Goal: Information Seeking & Learning: Learn about a topic

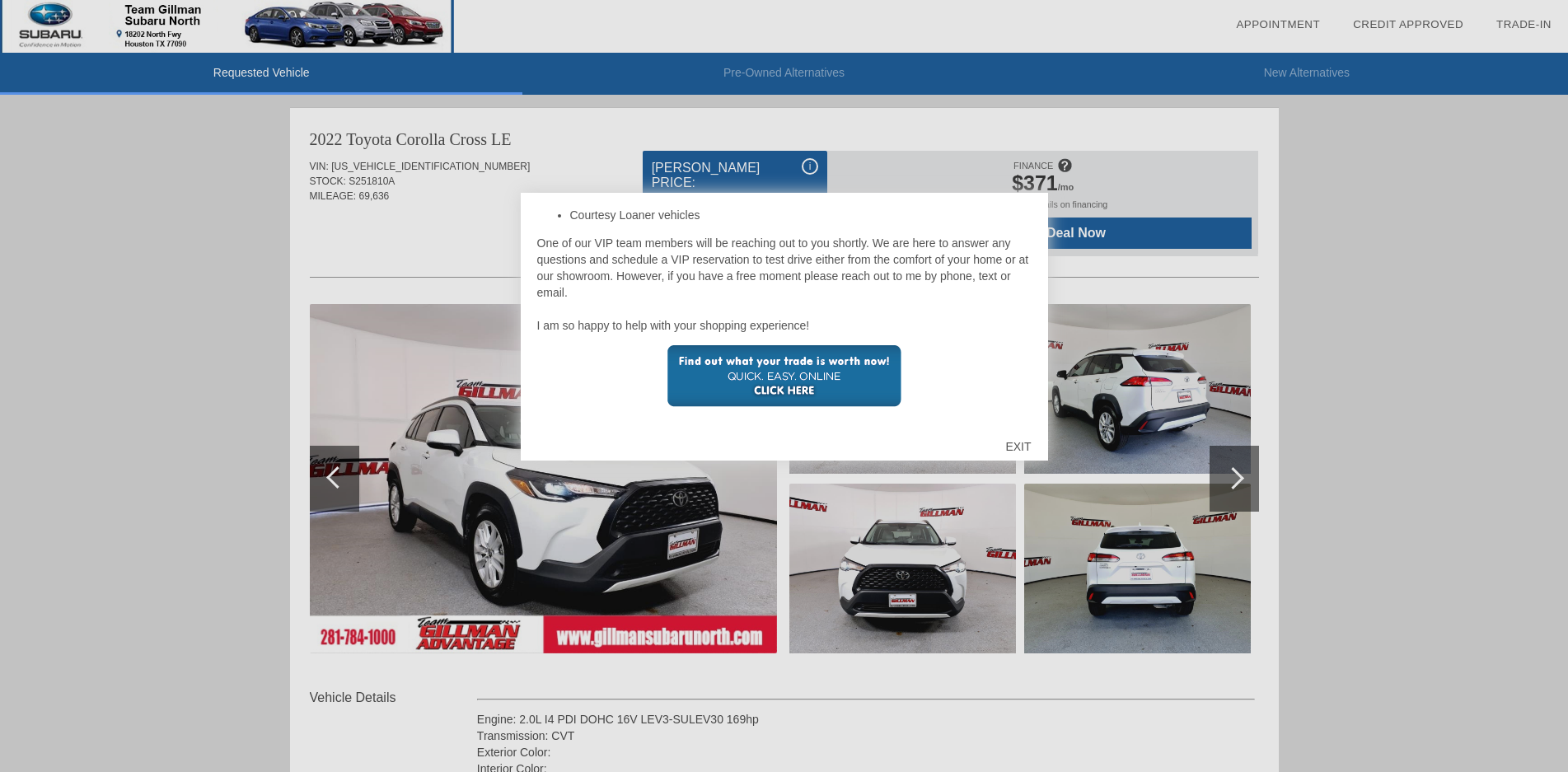
scroll to position [82, 0]
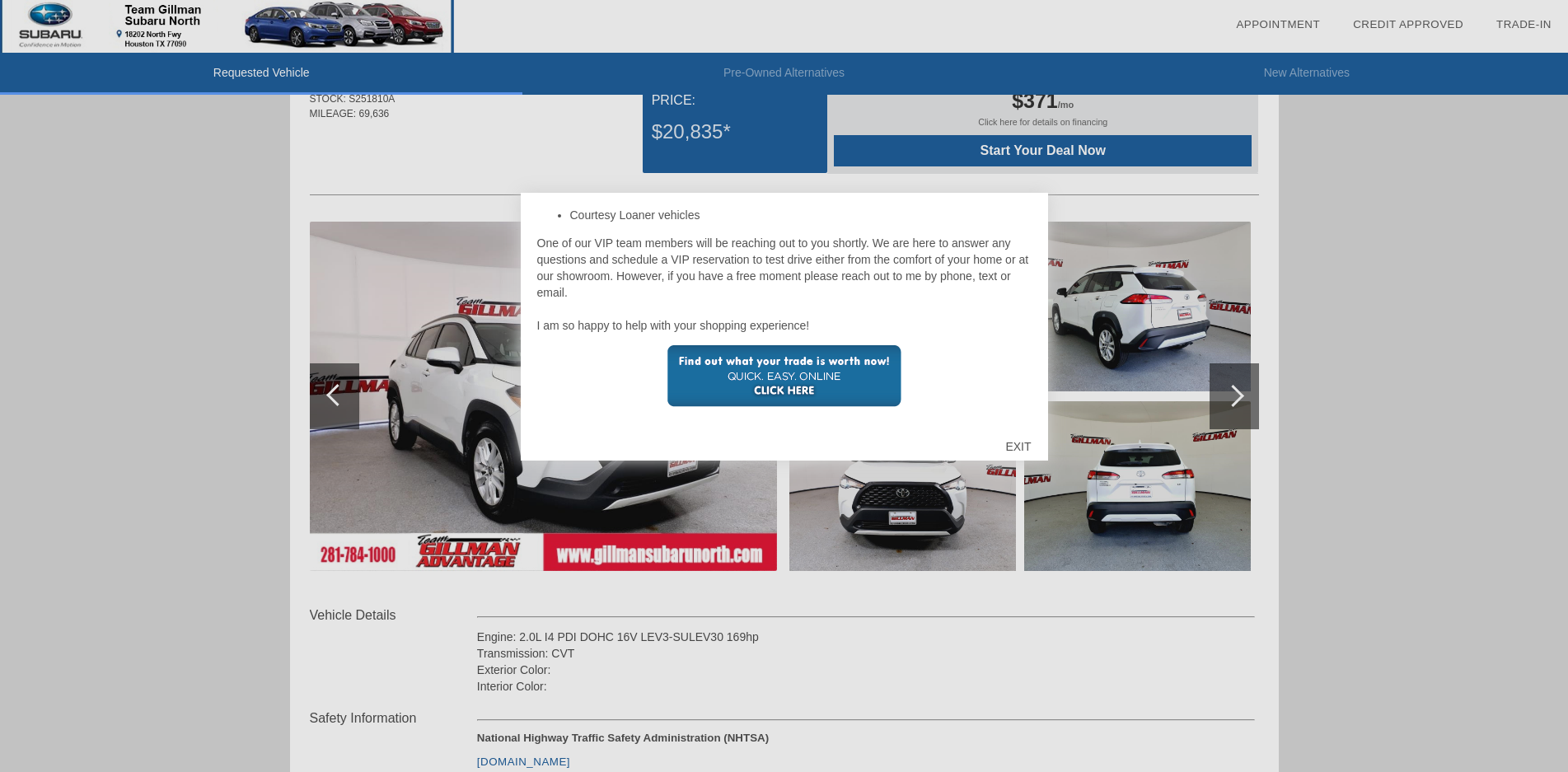
click at [1023, 444] on div "EXIT" at bounding box center [1018, 446] width 59 height 50
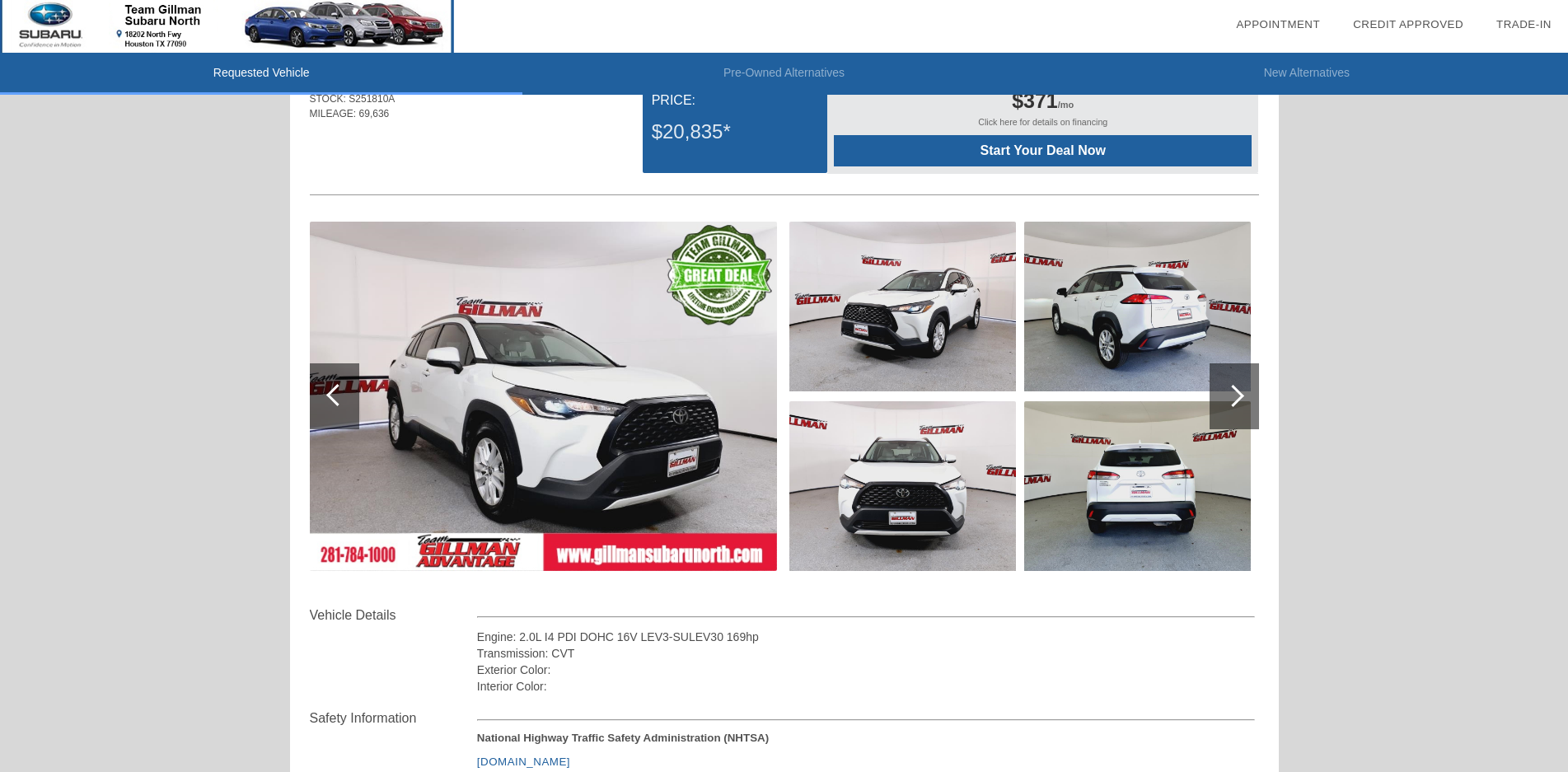
scroll to position [0, 0]
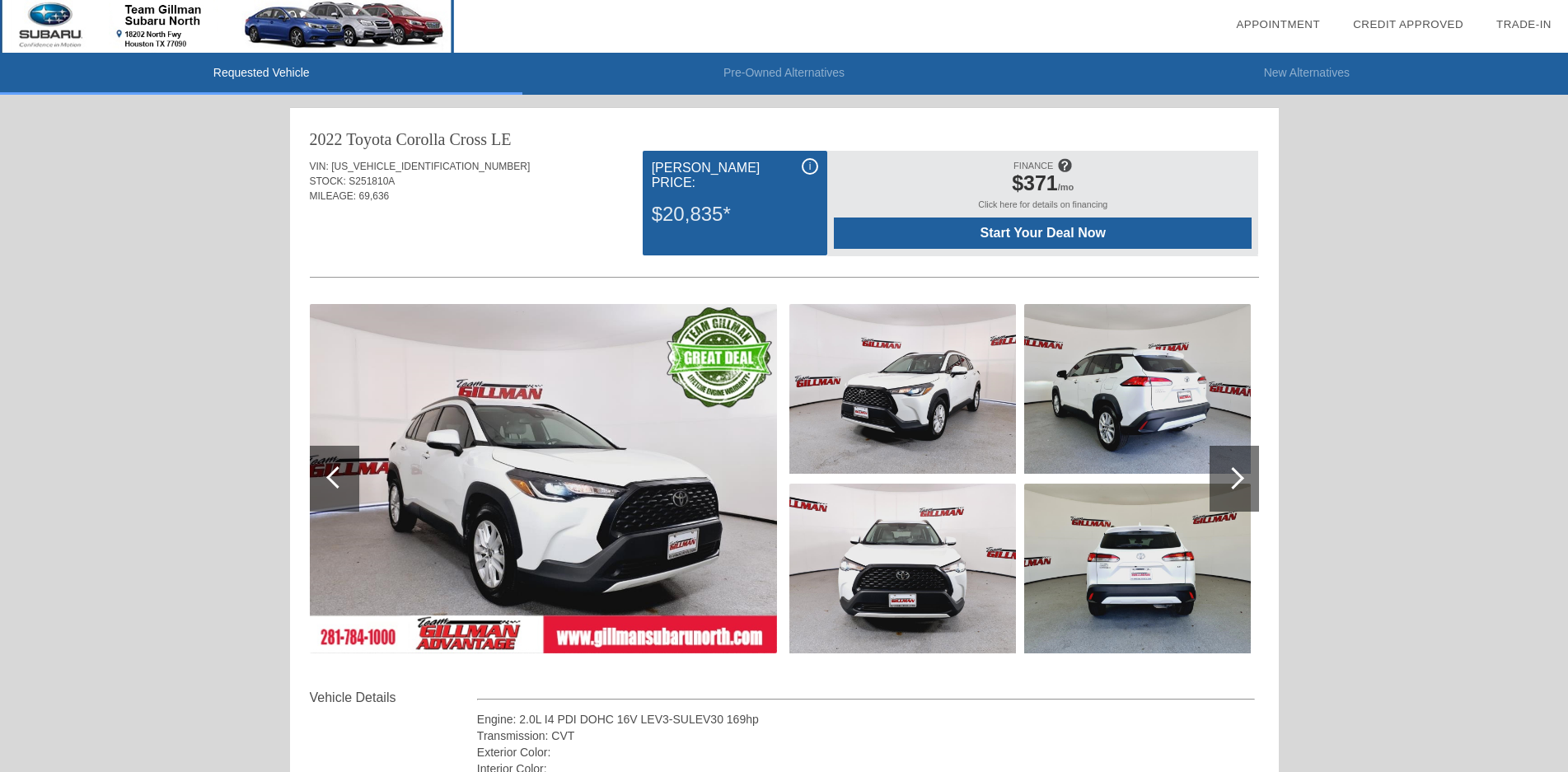
click at [806, 162] on div "i" at bounding box center [810, 167] width 16 height 16
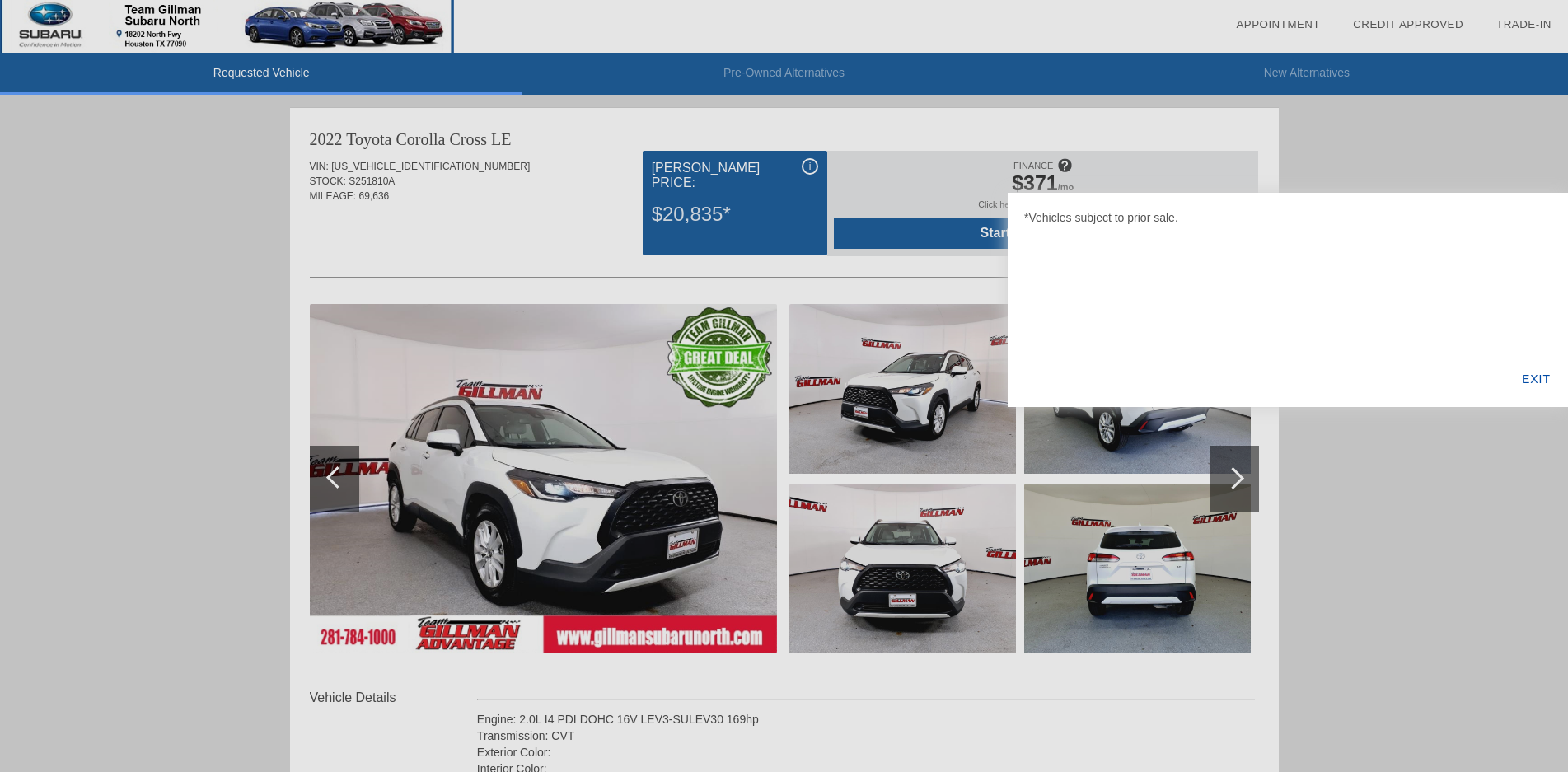
click at [1528, 381] on div "EXIT" at bounding box center [1536, 379] width 63 height 56
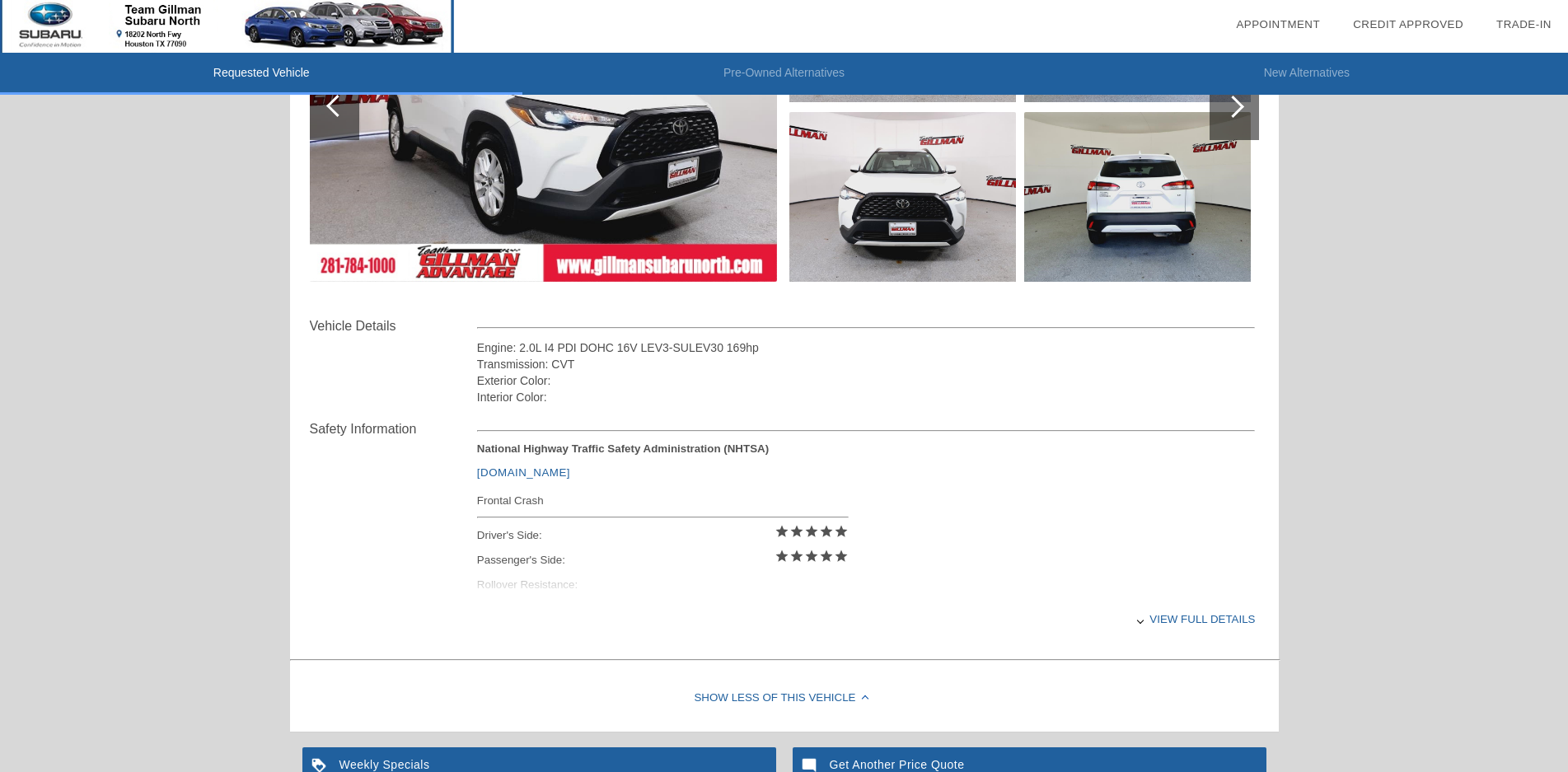
scroll to position [412, 0]
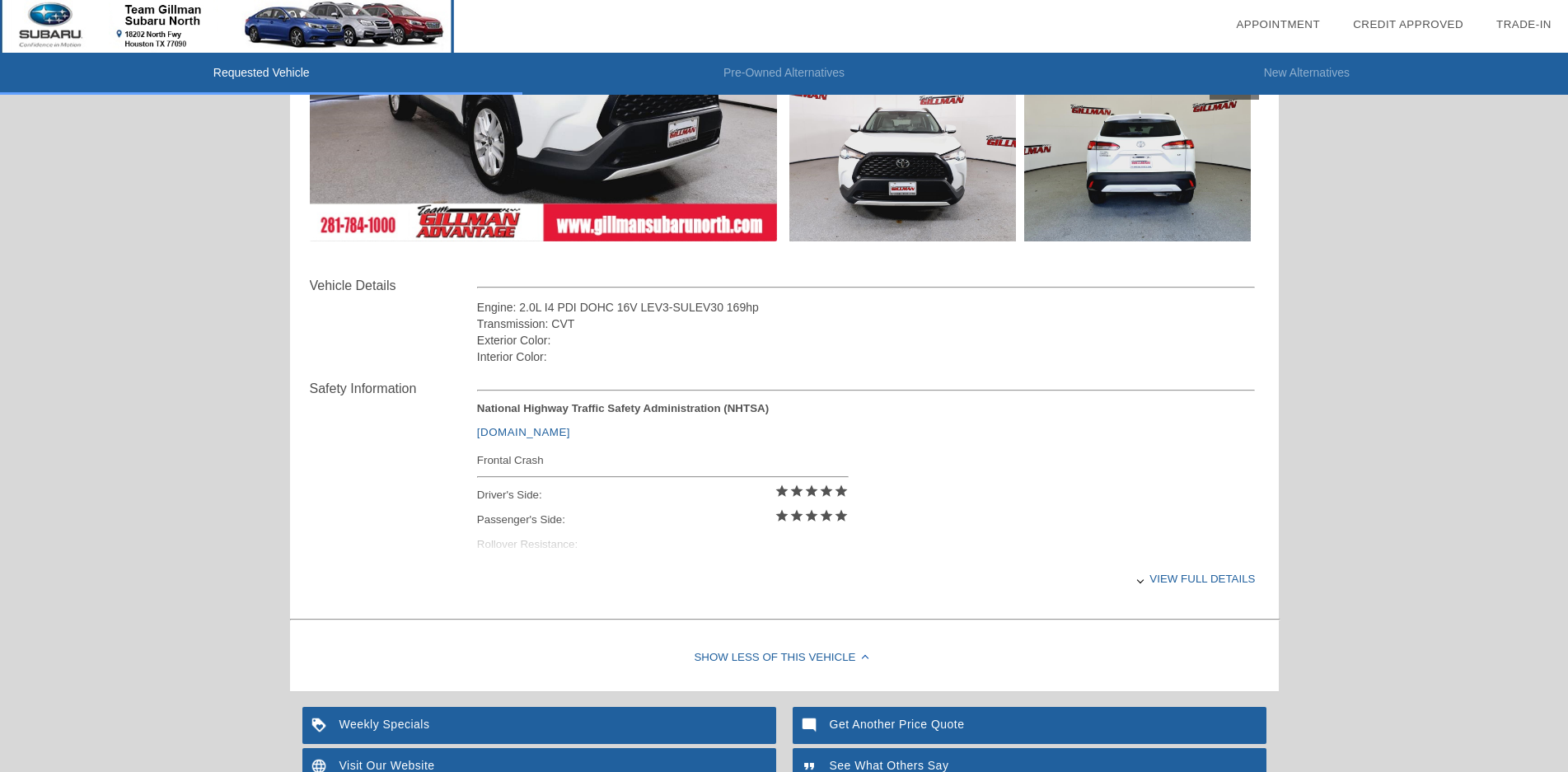
click at [1173, 579] on div "View full details" at bounding box center [866, 578] width 779 height 41
click at [523, 435] on link "[DOMAIN_NAME]" at bounding box center [523, 433] width 93 height 13
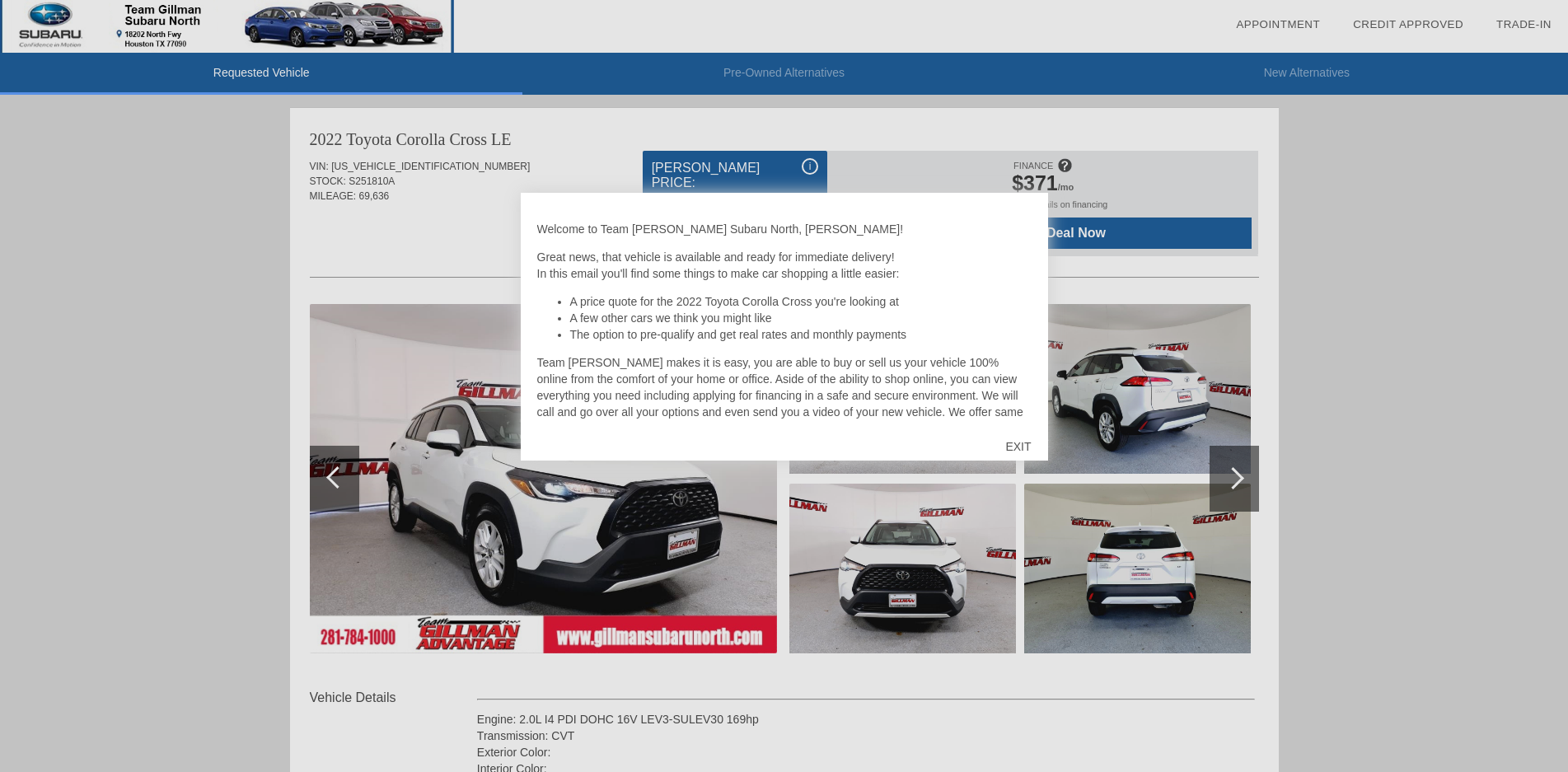
click at [1017, 448] on div "EXIT" at bounding box center [1018, 446] width 59 height 50
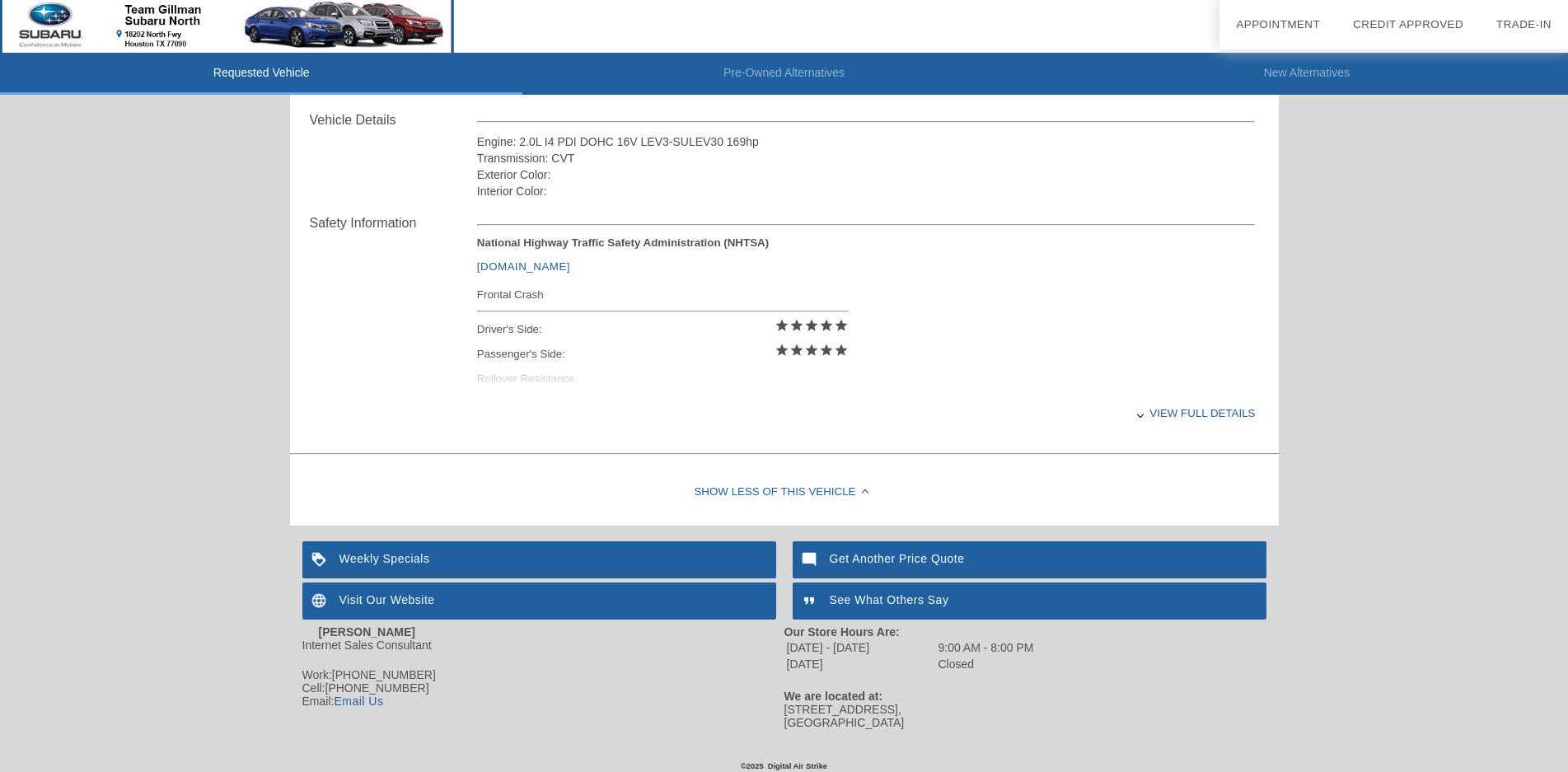
scroll to position [584, 0]
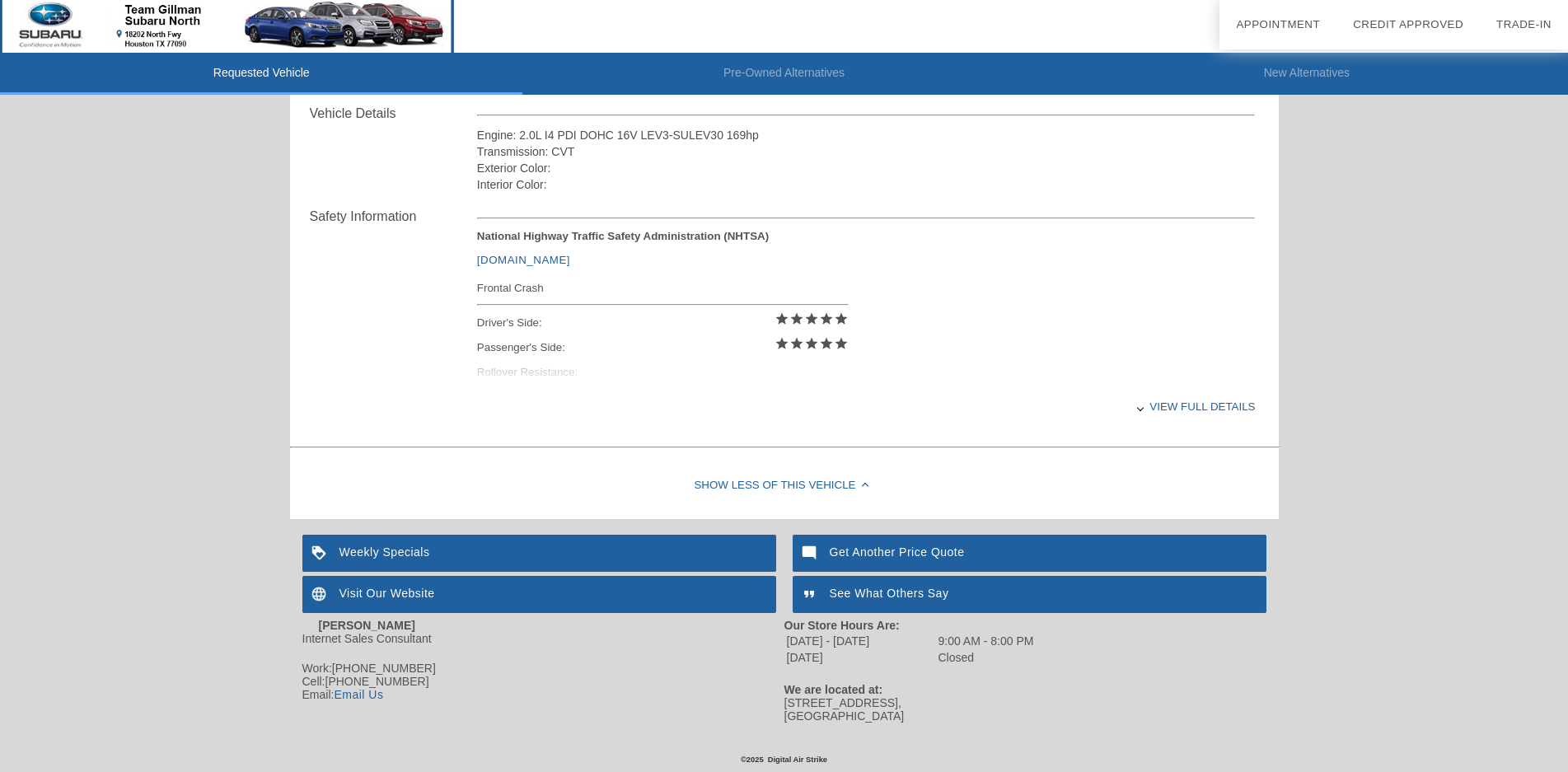
click at [1171, 412] on div "View full details" at bounding box center [866, 406] width 779 height 41
click at [1178, 407] on div "View less details" at bounding box center [866, 406] width 779 height 41
click at [1178, 407] on div "View full details" at bounding box center [866, 406] width 779 height 41
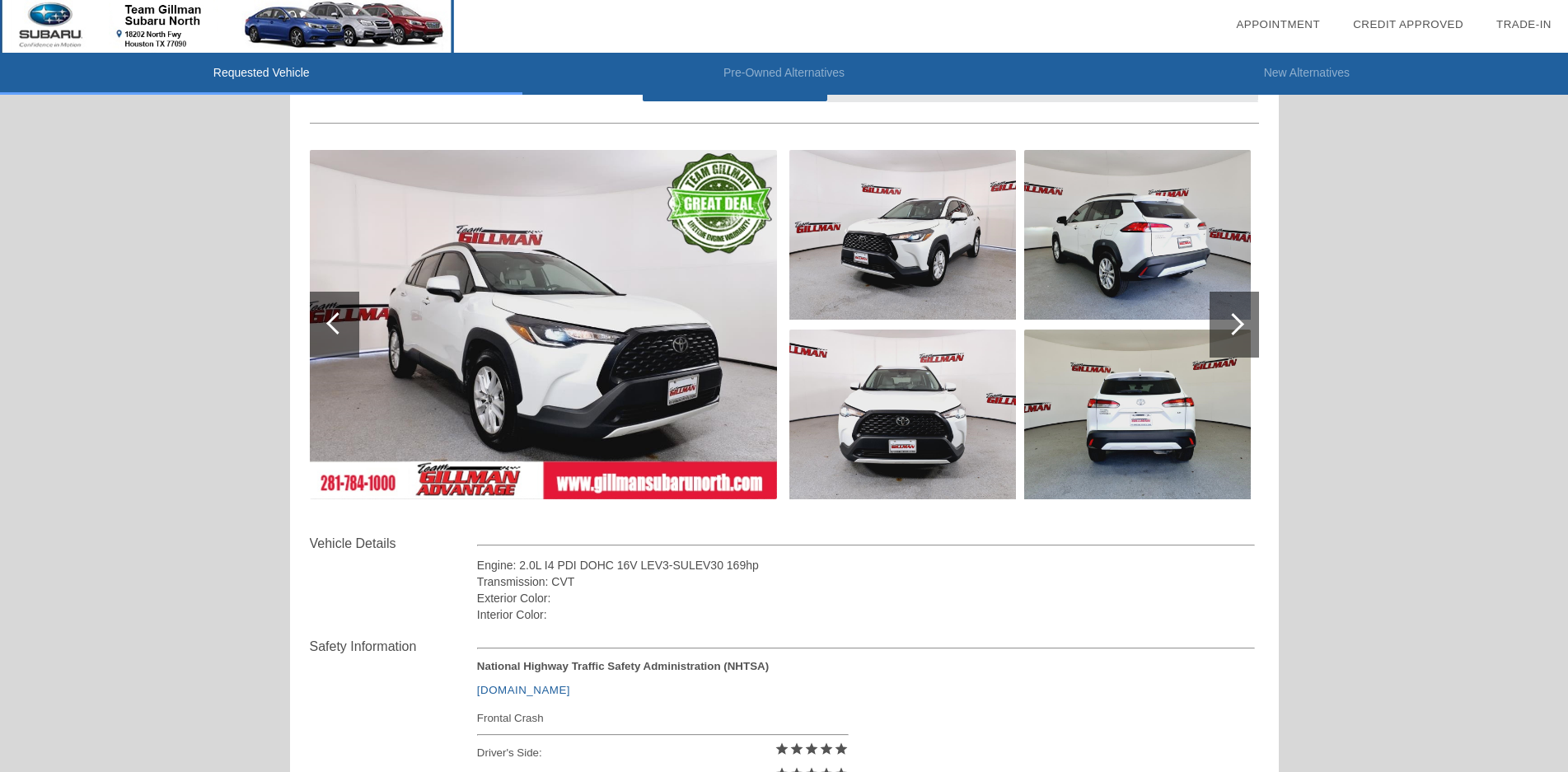
scroll to position [90, 0]
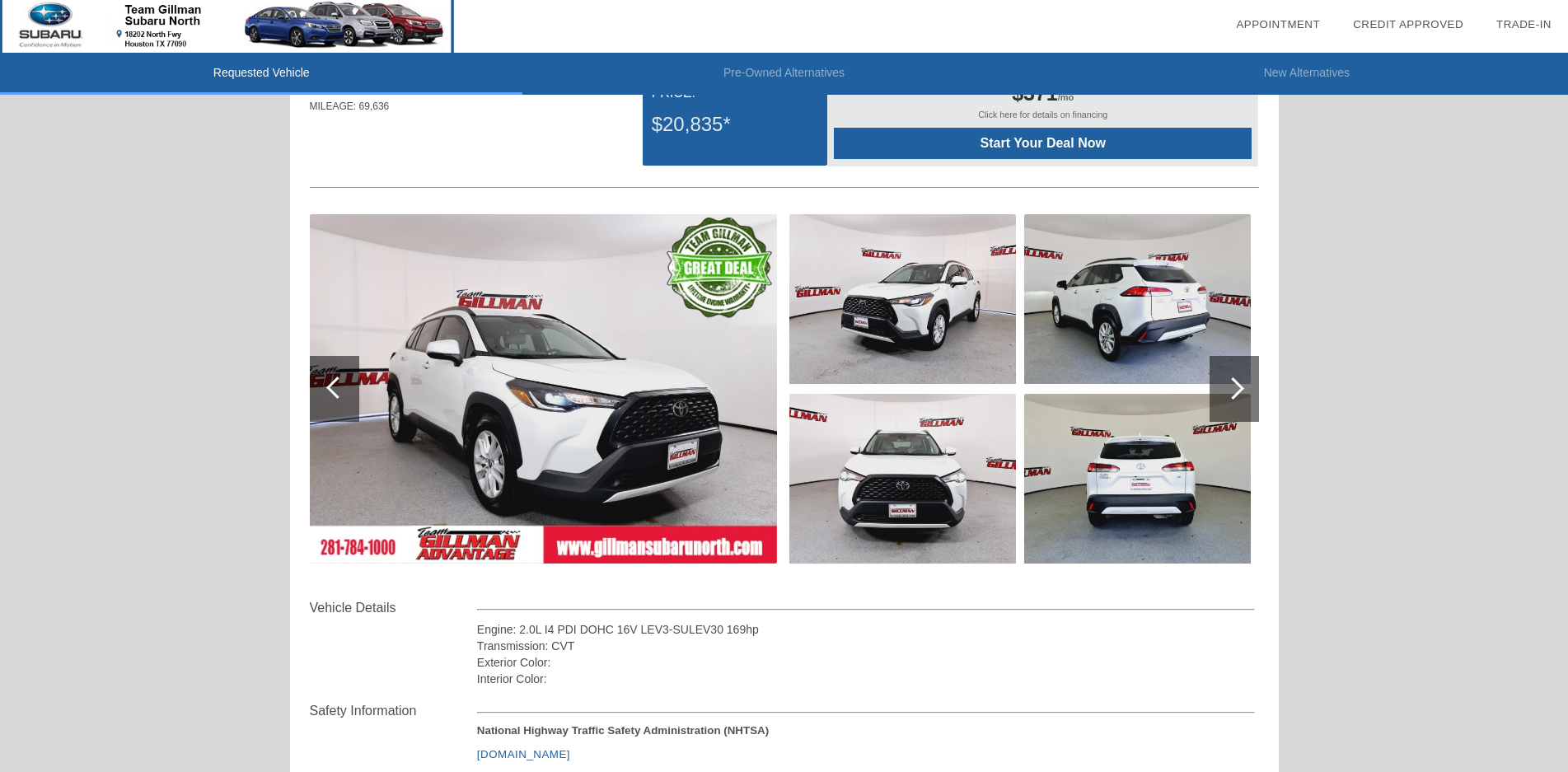
click at [1229, 394] on div at bounding box center [1233, 388] width 23 height 23
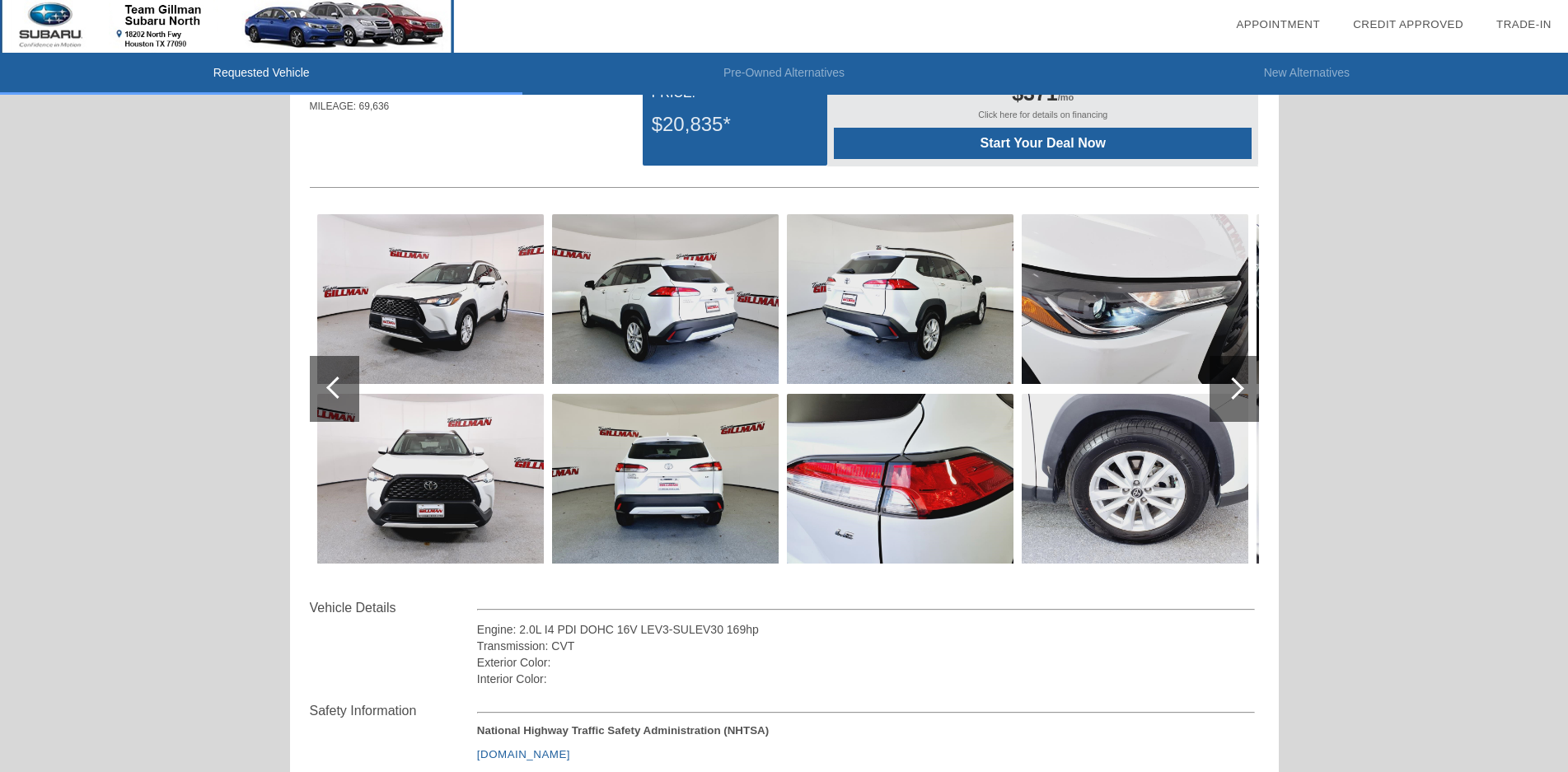
click at [1229, 394] on div at bounding box center [1233, 388] width 23 height 23
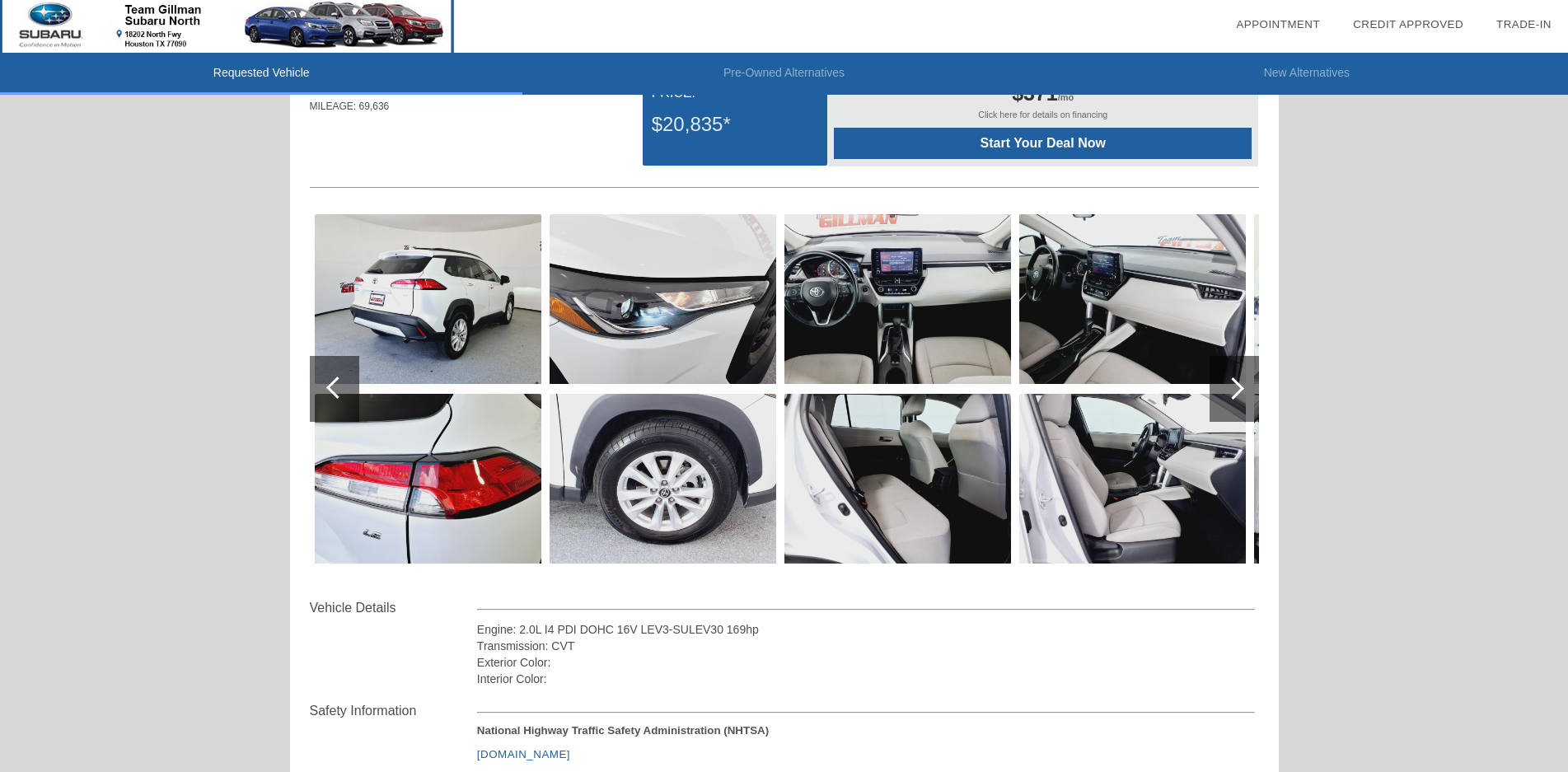
click at [1229, 394] on div at bounding box center [1233, 388] width 23 height 23
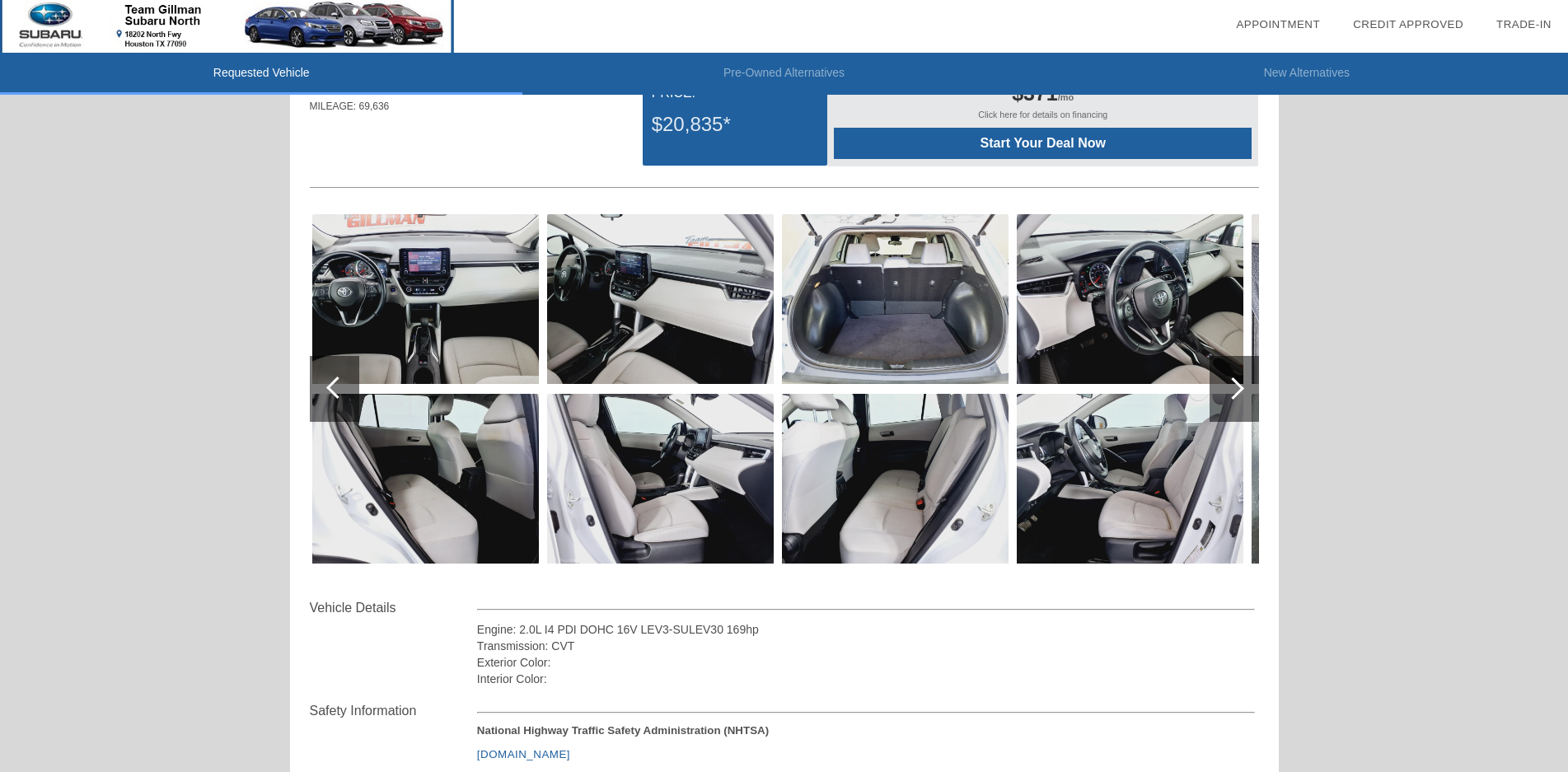
click at [1229, 394] on div at bounding box center [1233, 388] width 23 height 23
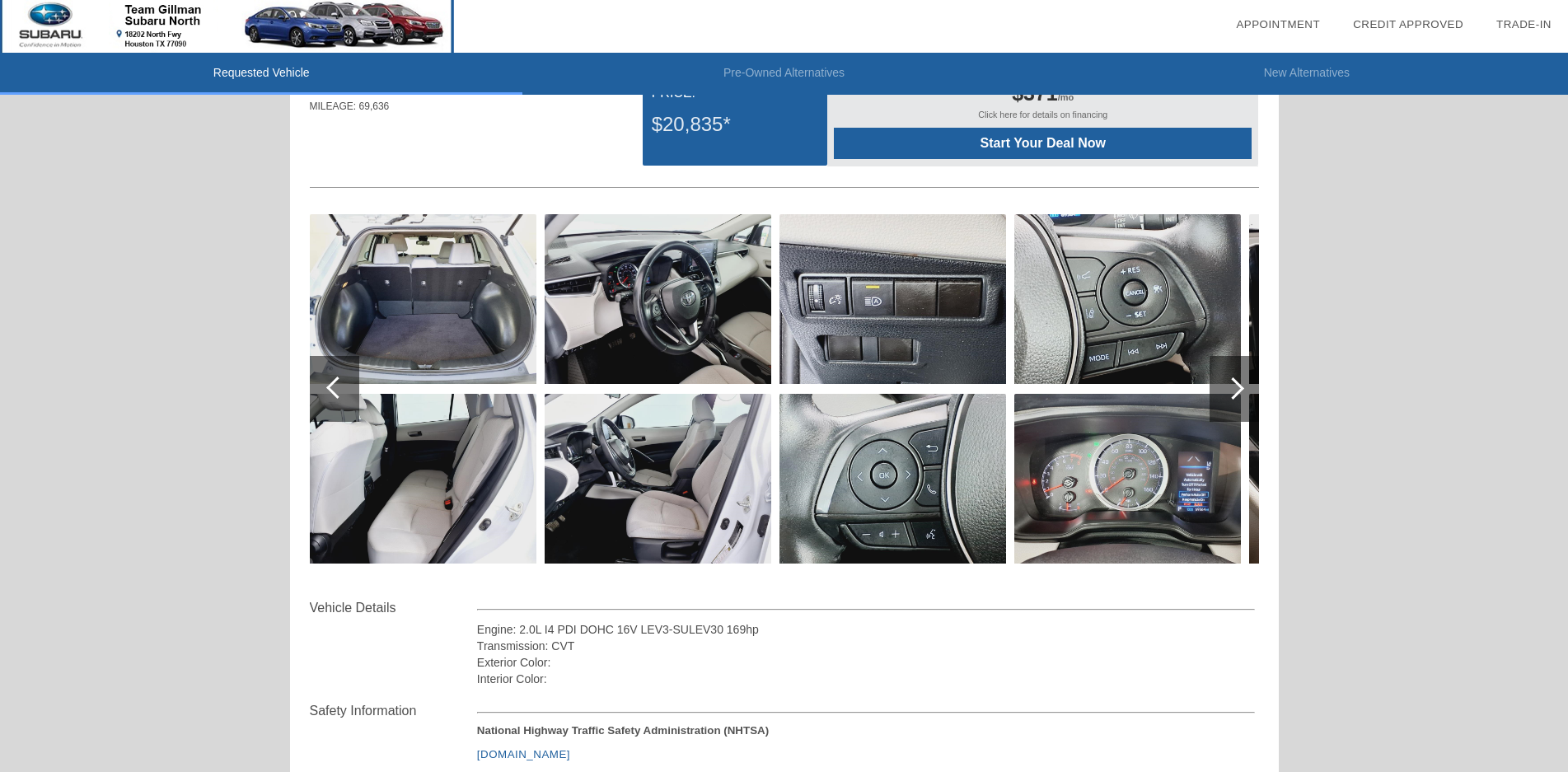
click at [1229, 394] on div at bounding box center [1233, 388] width 23 height 23
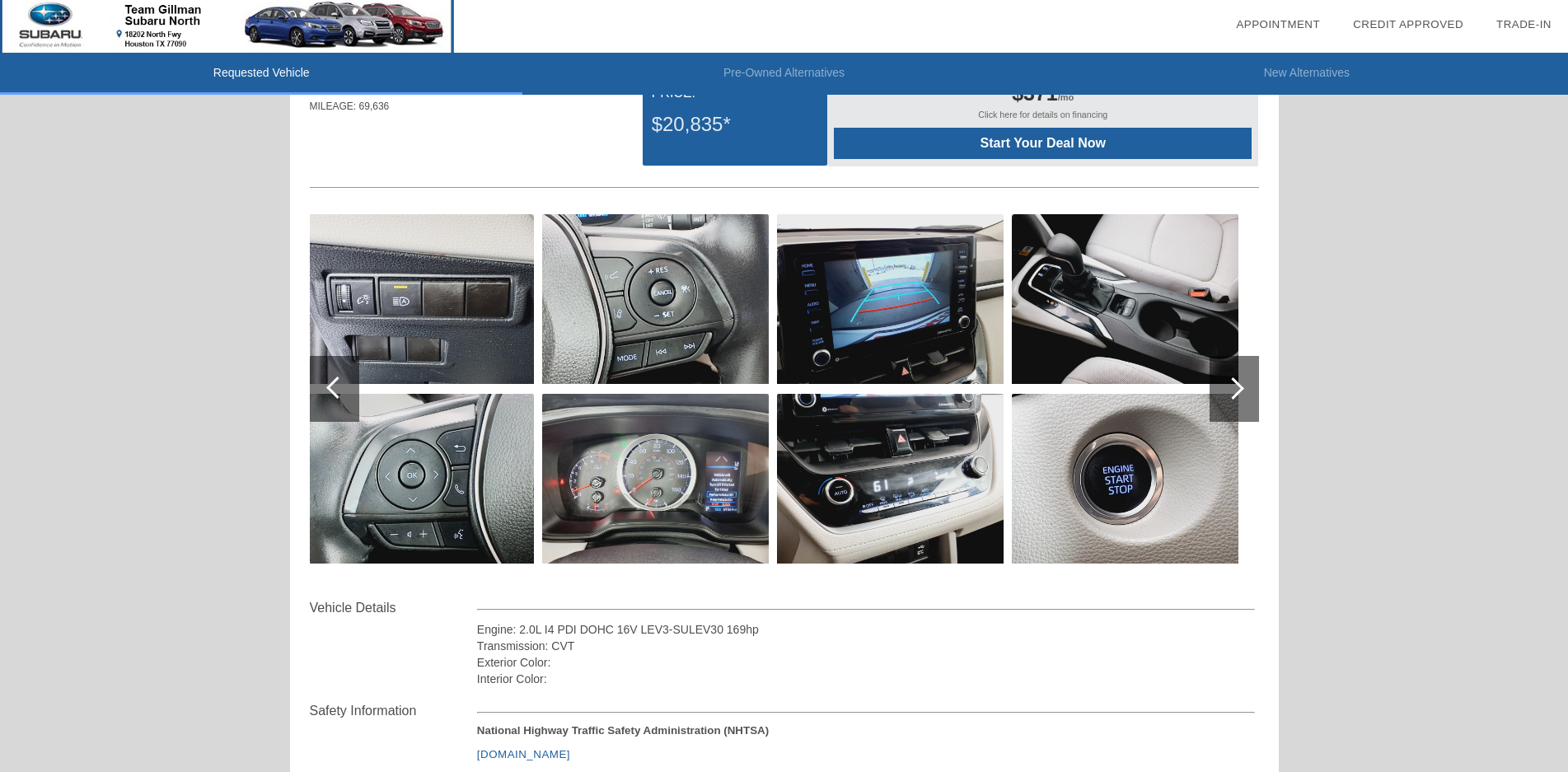
click at [1229, 394] on div at bounding box center [1233, 388] width 23 height 23
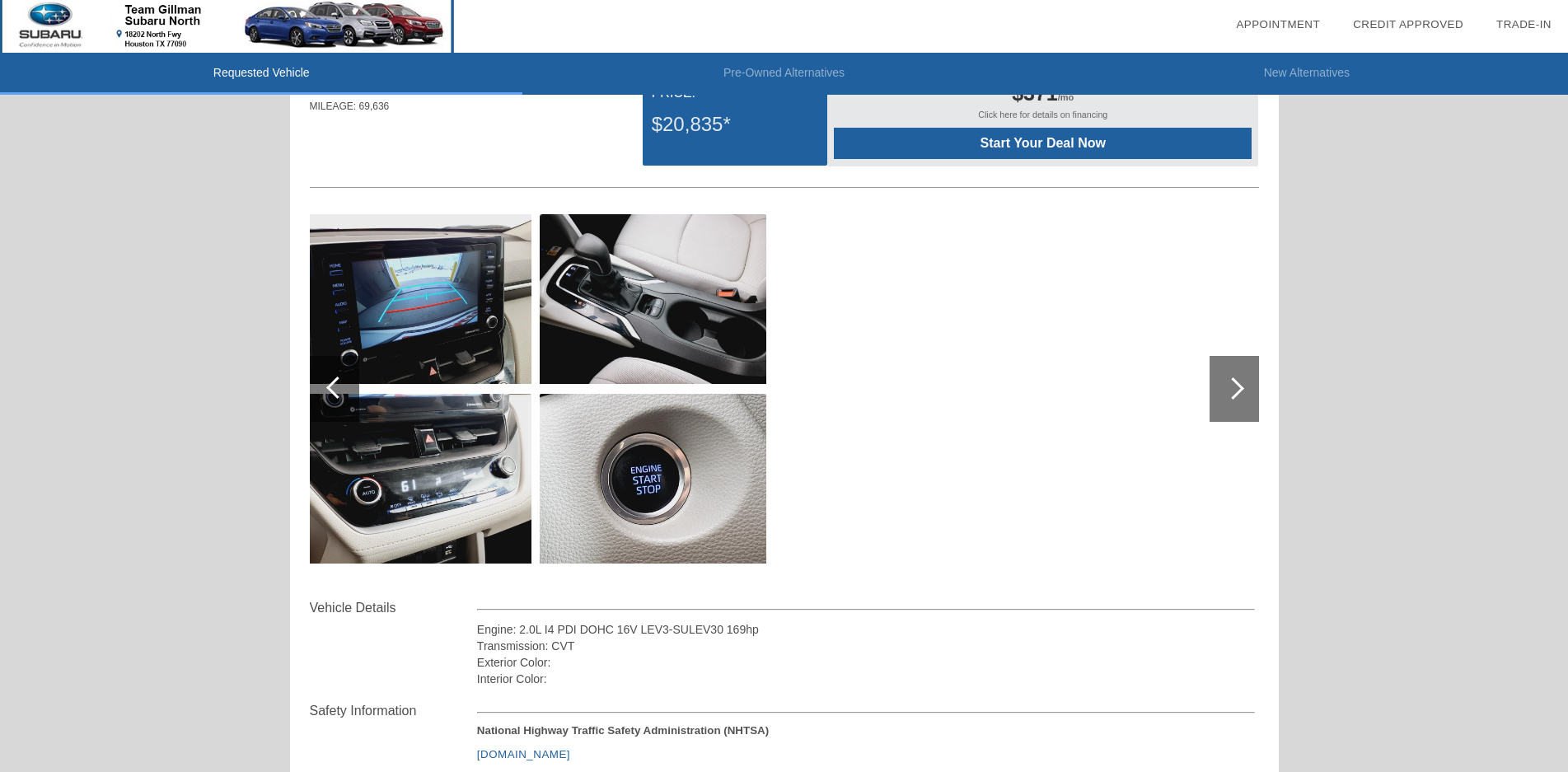
click at [1229, 394] on div at bounding box center [1233, 388] width 23 height 23
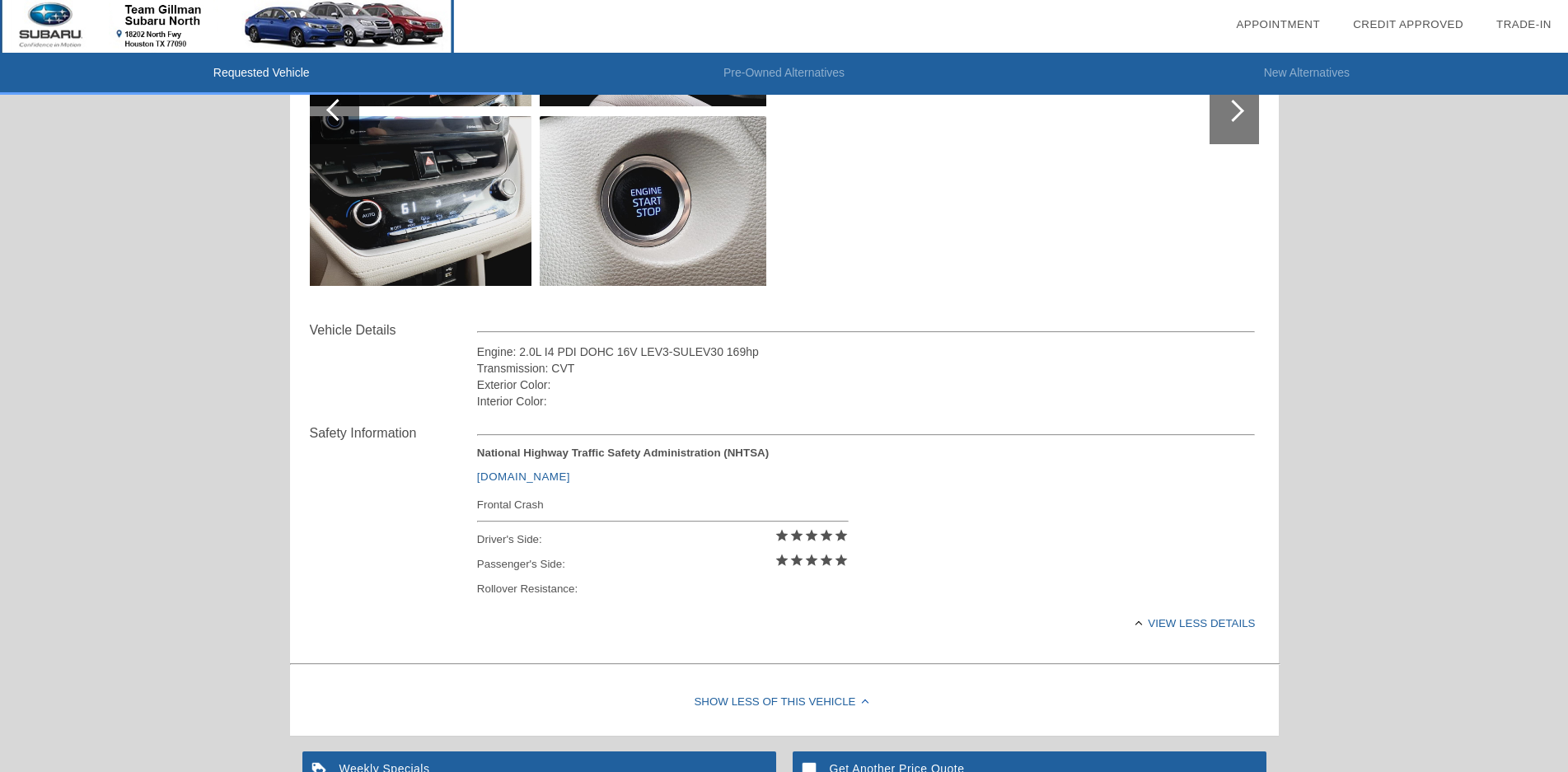
scroll to position [419, 0]
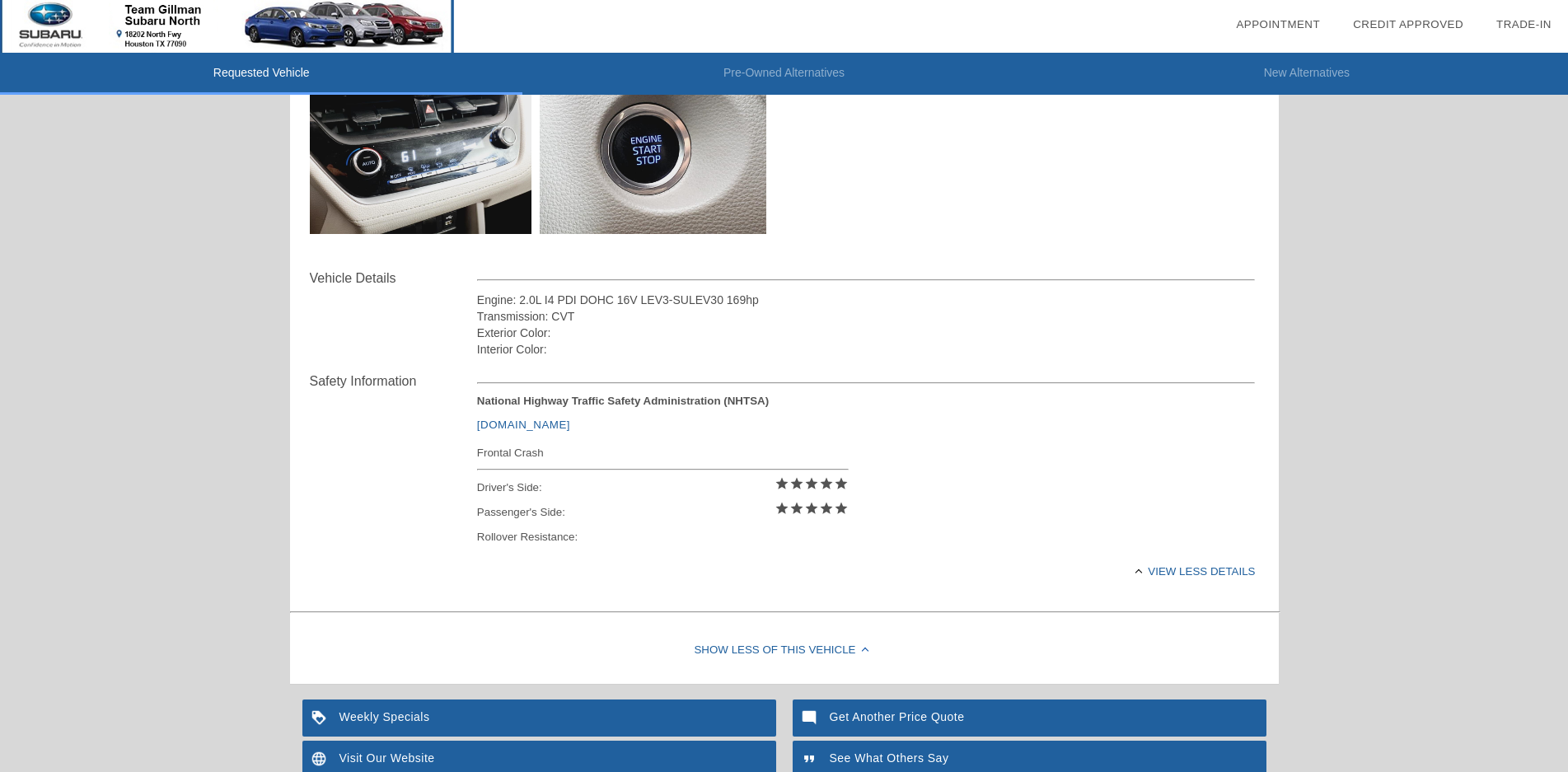
click at [530, 456] on div "Frontal Crash" at bounding box center [663, 453] width 371 height 21
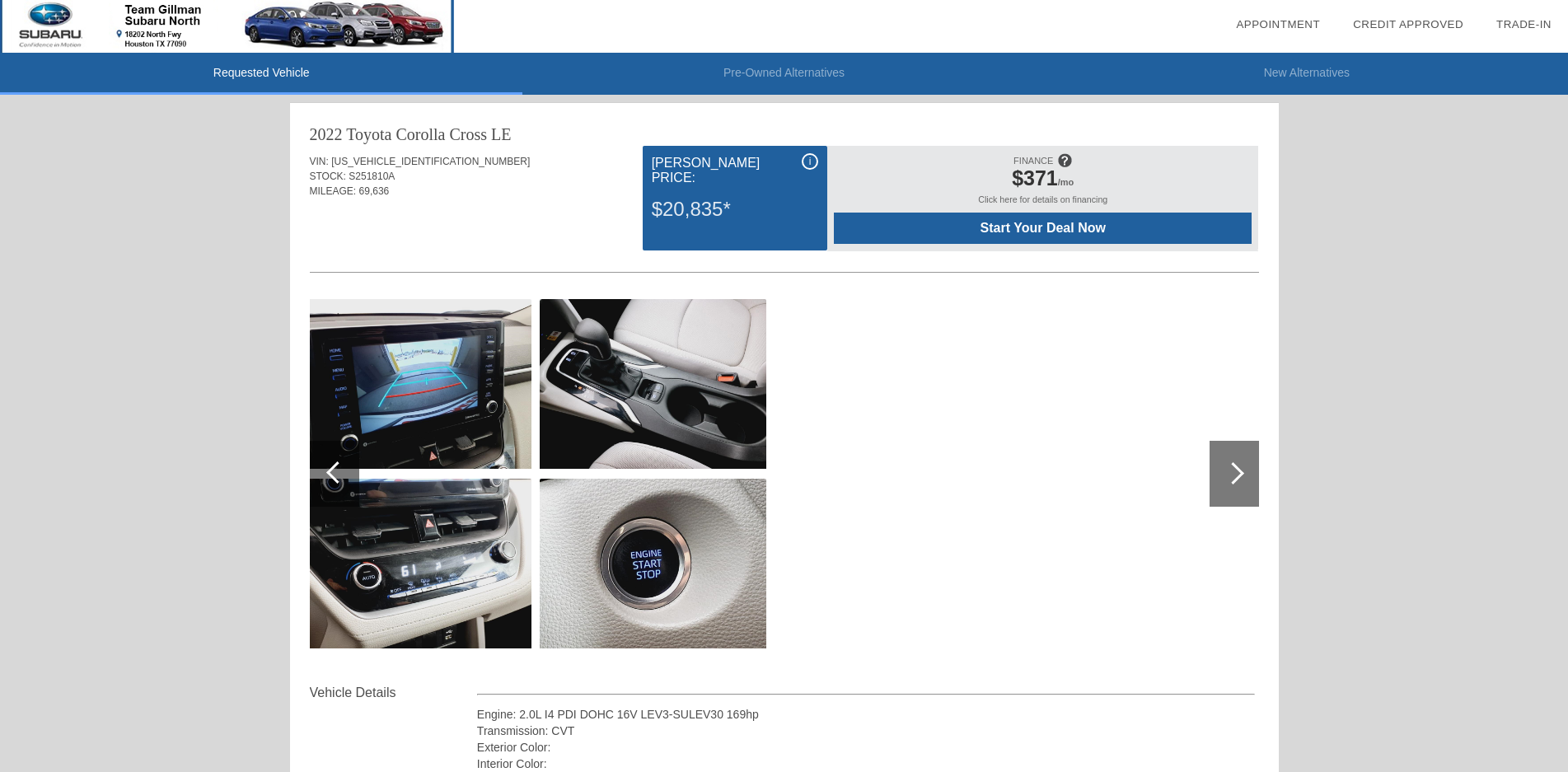
scroll to position [0, 0]
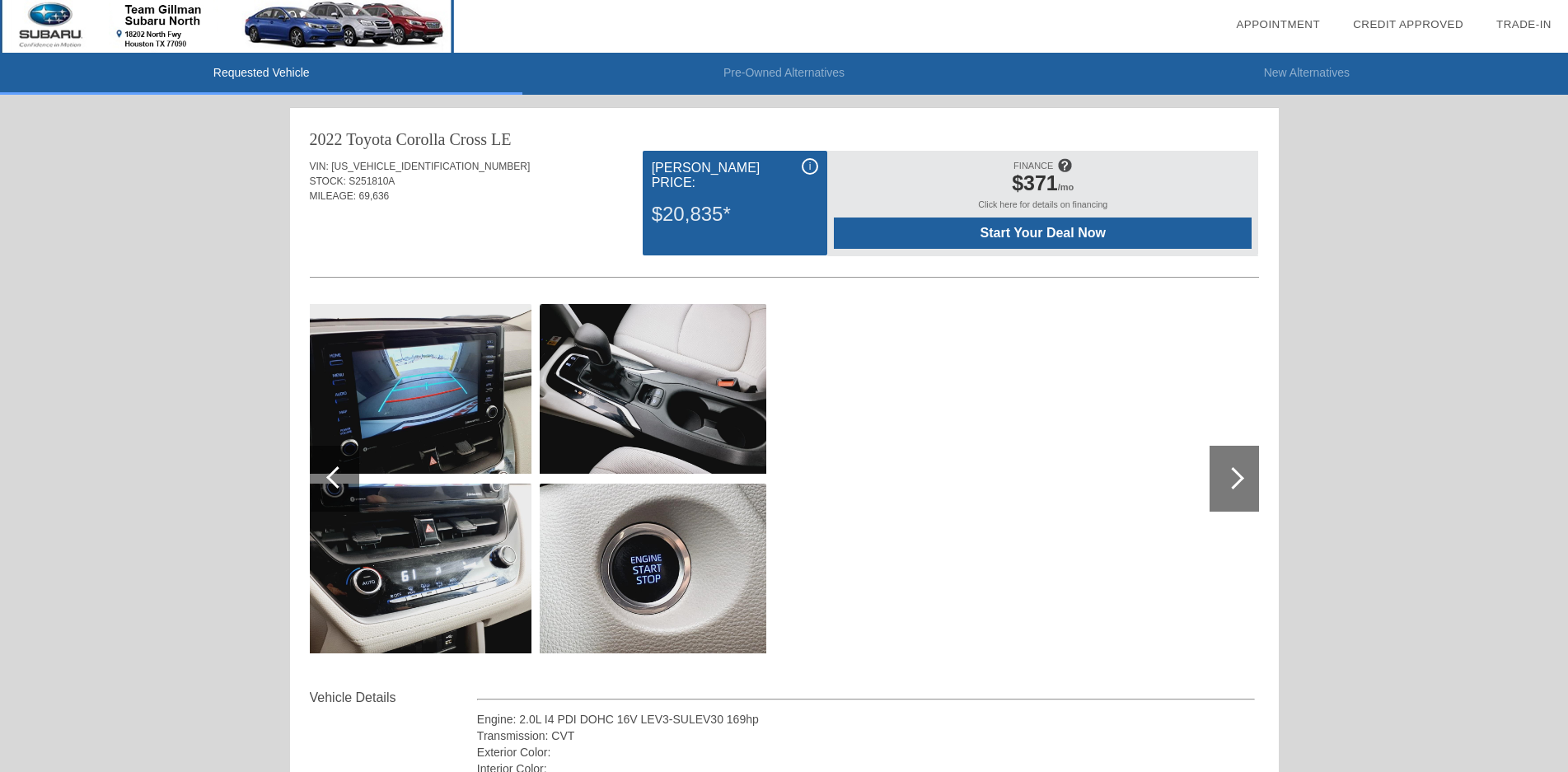
click at [1067, 161] on span at bounding box center [1065, 165] width 14 height 27
click at [969, 225] on span "Start Your Deal Now" at bounding box center [1043, 233] width 377 height 14
click at [1006, 240] on span "Start Your Deal Now" at bounding box center [1043, 233] width 377 height 14
